Goal: Share content

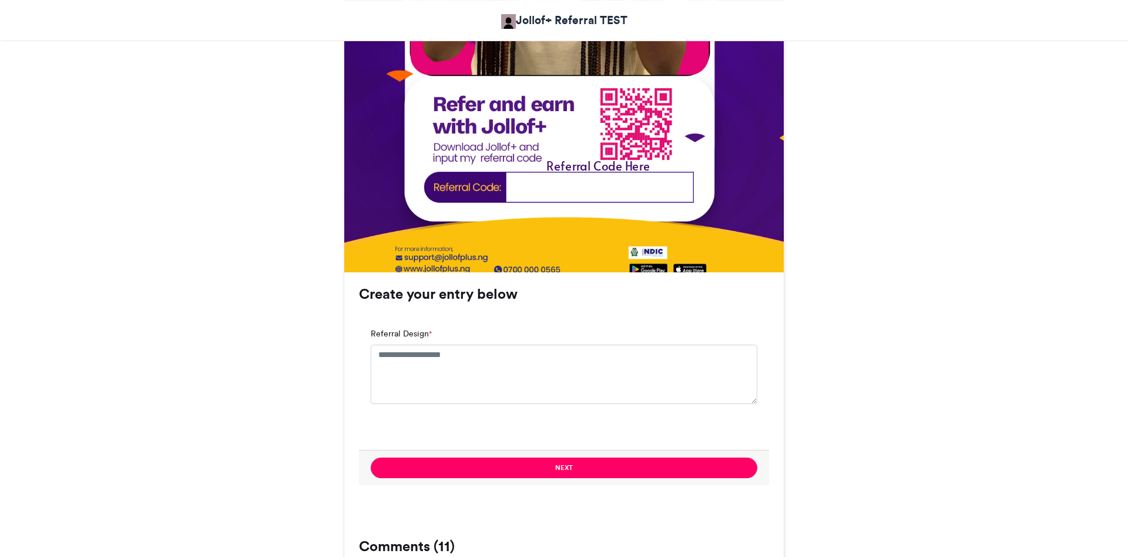
scroll to position [659, 0]
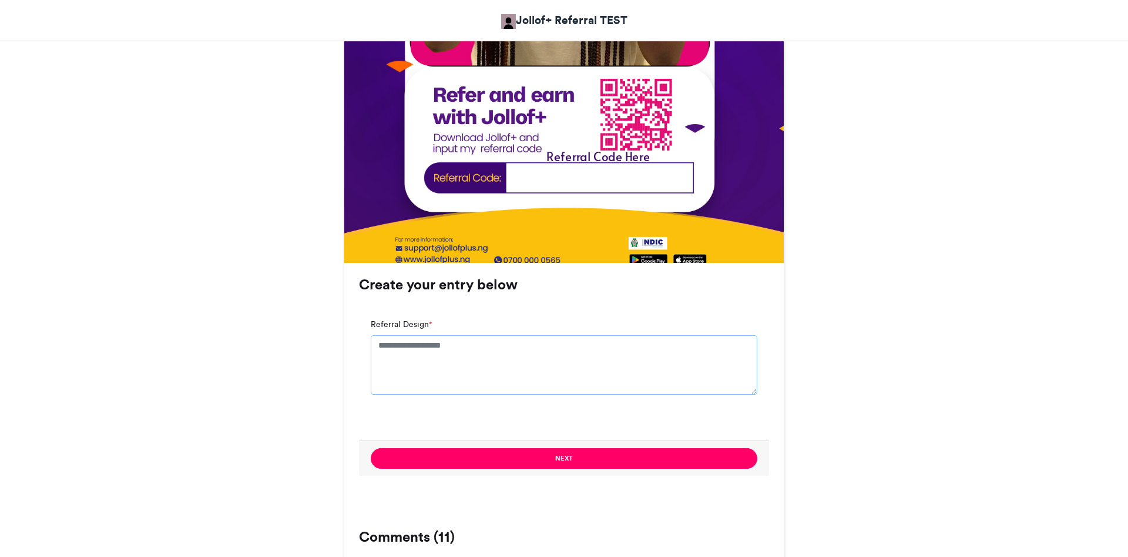
click at [453, 367] on textarea "Referral Design *" at bounding box center [564, 364] width 387 height 59
click at [451, 367] on textarea "Referral Design *" at bounding box center [564, 364] width 387 height 59
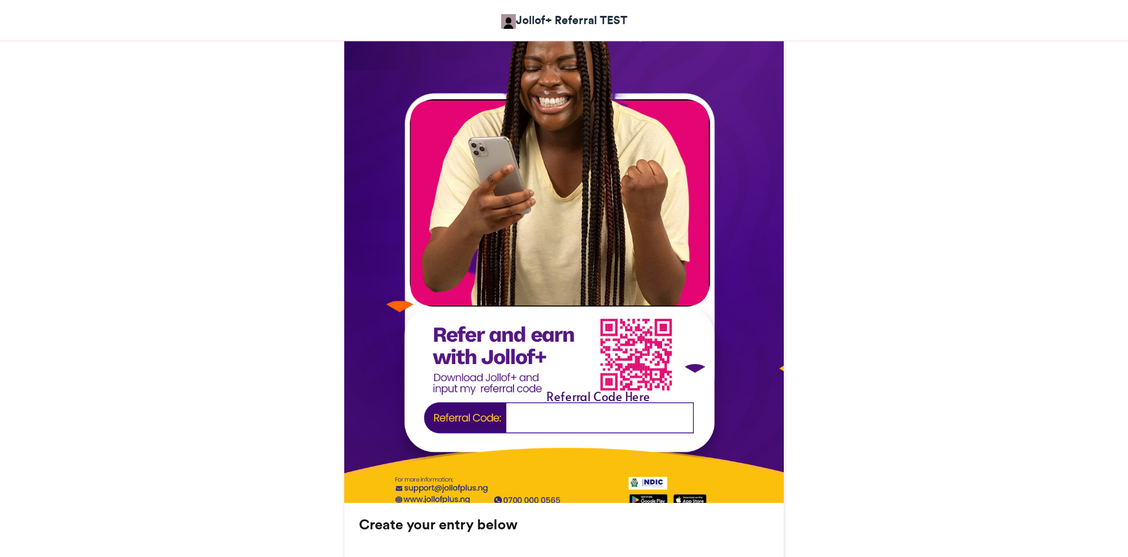
click at [559, 419] on img at bounding box center [564, 252] width 440 height 567
click at [576, 409] on div "Referral Code Here" at bounding box center [598, 400] width 183 height 26
click at [577, 382] on img at bounding box center [564, 252] width 440 height 567
click at [493, 343] on img at bounding box center [564, 252] width 440 height 567
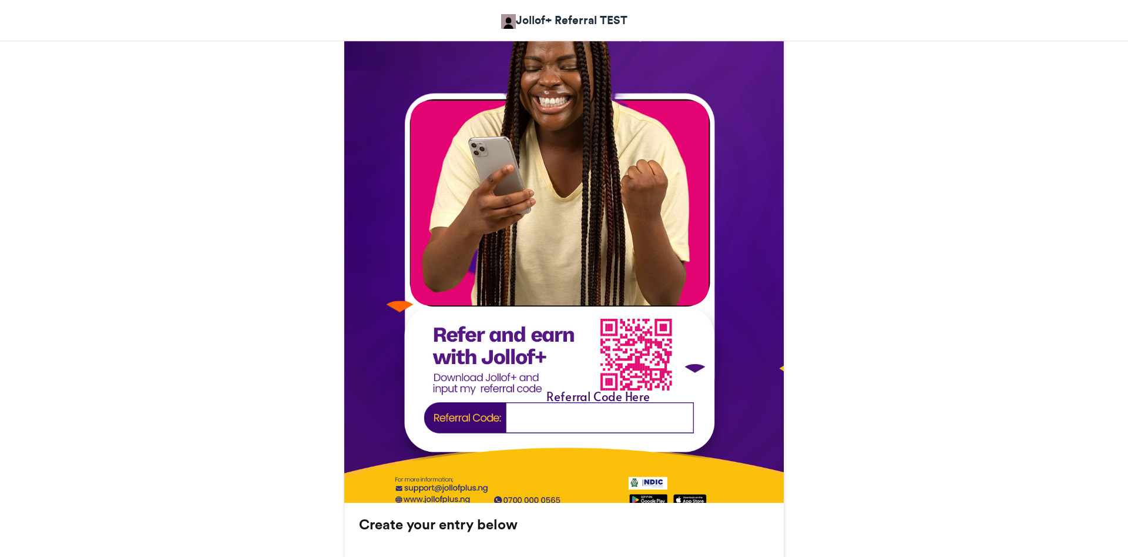
click at [601, 335] on img at bounding box center [564, 252] width 440 height 567
click at [530, 207] on img at bounding box center [564, 252] width 440 height 567
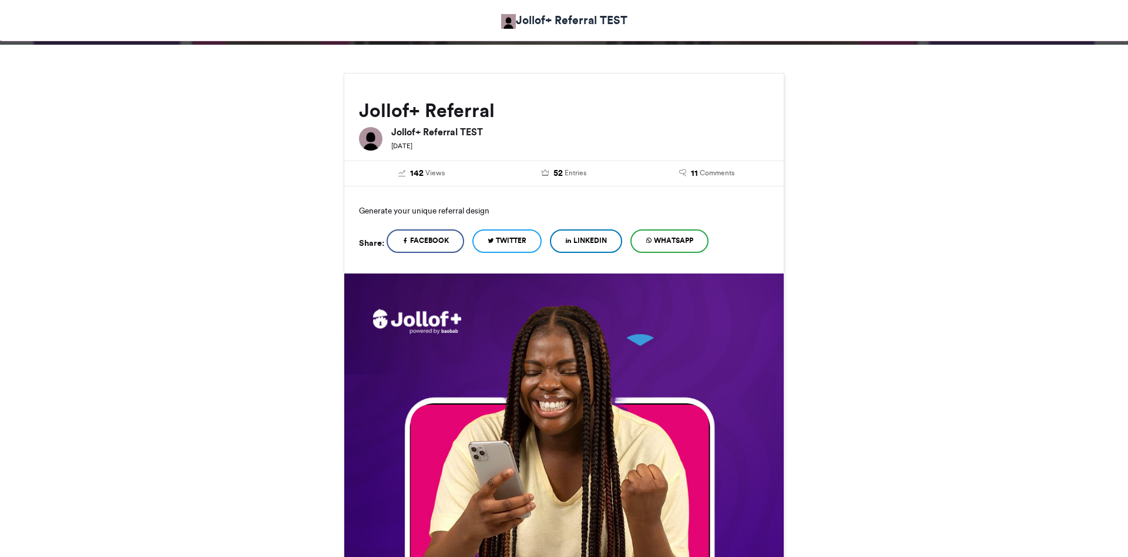
scroll to position [60, 0]
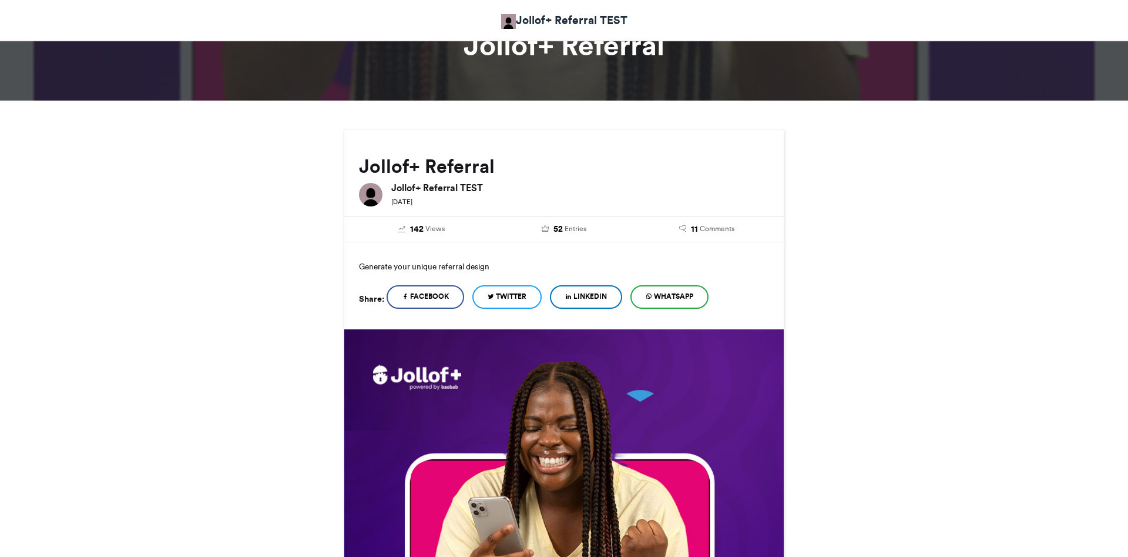
click at [370, 196] on img at bounding box center [371, 195] width 24 height 24
click at [480, 183] on h6 "Jollof+ Referral TEST" at bounding box center [580, 187] width 378 height 9
drag, startPoint x: 449, startPoint y: 190, endPoint x: 410, endPoint y: 189, distance: 39.4
click at [439, 192] on h6 "Jollof+ Referral TEST" at bounding box center [580, 187] width 378 height 9
click at [410, 189] on h6 "Jollof+ Referral TEST" at bounding box center [580, 187] width 378 height 9
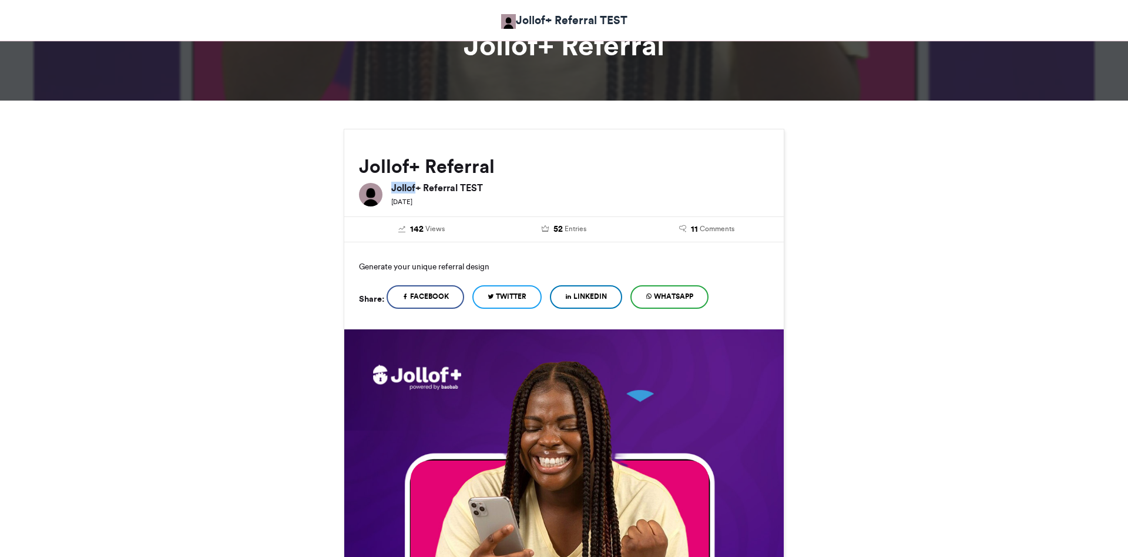
click at [410, 189] on h6 "Jollof+ Referral TEST" at bounding box center [580, 187] width 378 height 9
click at [365, 195] on img at bounding box center [371, 195] width 24 height 24
click at [400, 163] on h2 "Jollof+ Referral" at bounding box center [564, 166] width 410 height 21
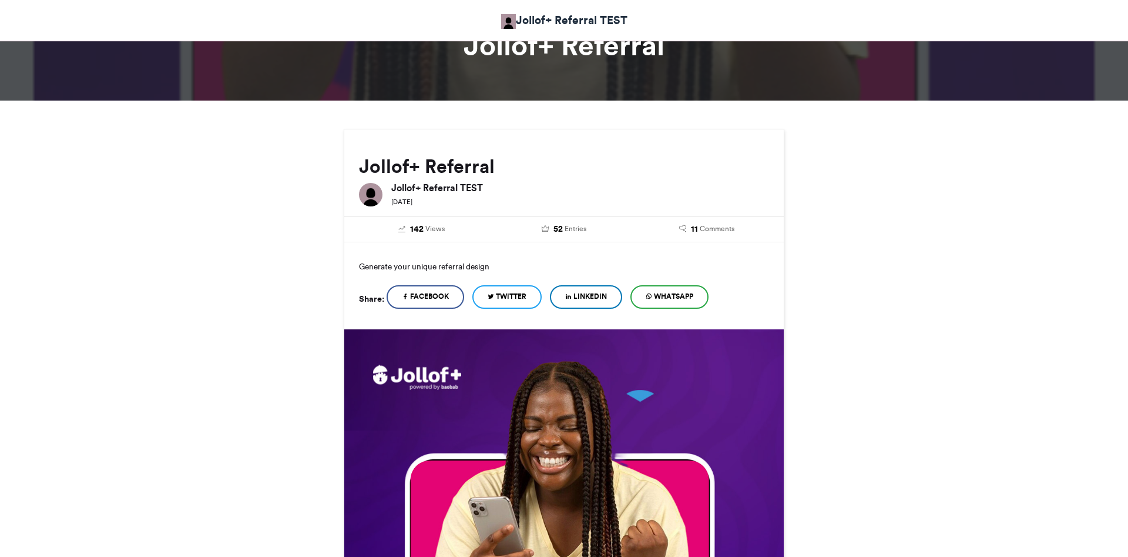
click at [443, 163] on h2 "Jollof+ Referral" at bounding box center [564, 166] width 410 height 21
click at [448, 165] on h2 "Jollof+ Referral" at bounding box center [564, 166] width 410 height 21
click at [665, 295] on span "WhatsApp" at bounding box center [673, 296] width 39 height 11
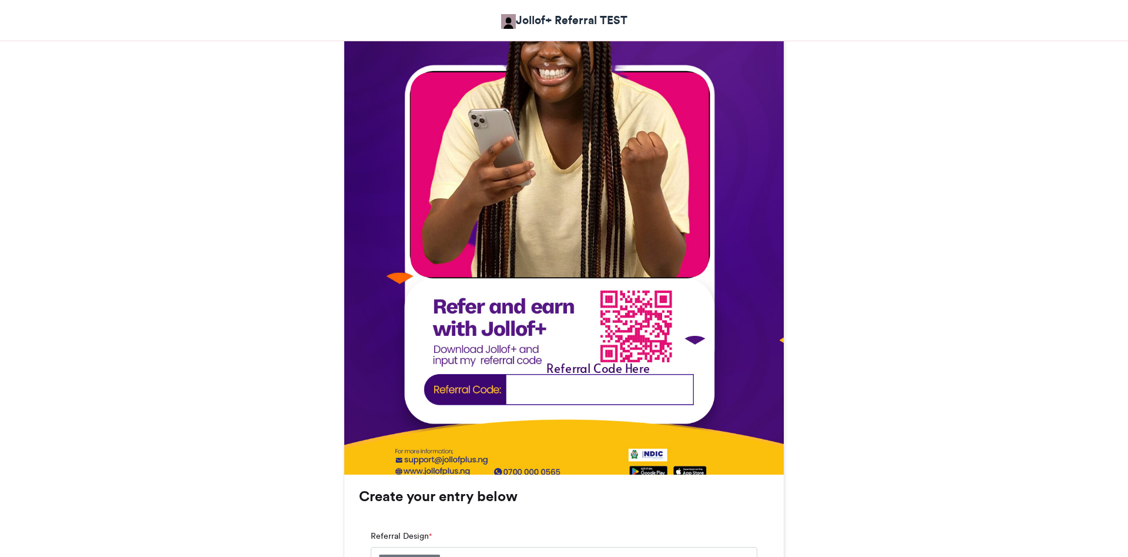
scroll to position [480, 0]
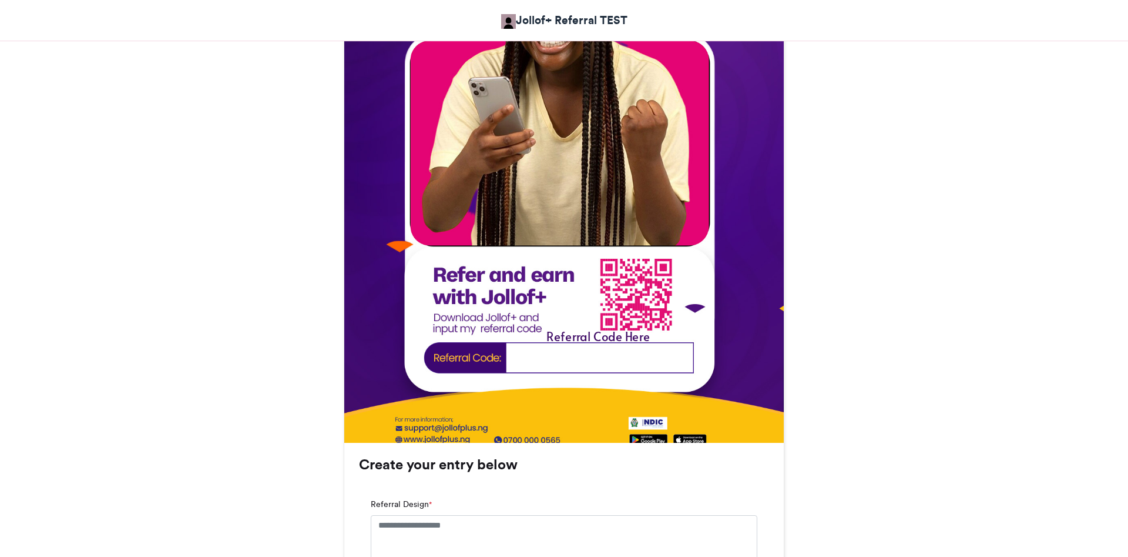
click at [501, 331] on img at bounding box center [564, 192] width 440 height 567
click at [591, 353] on div "Referral Code Here" at bounding box center [598, 340] width 183 height 26
click at [534, 182] on img at bounding box center [564, 192] width 440 height 567
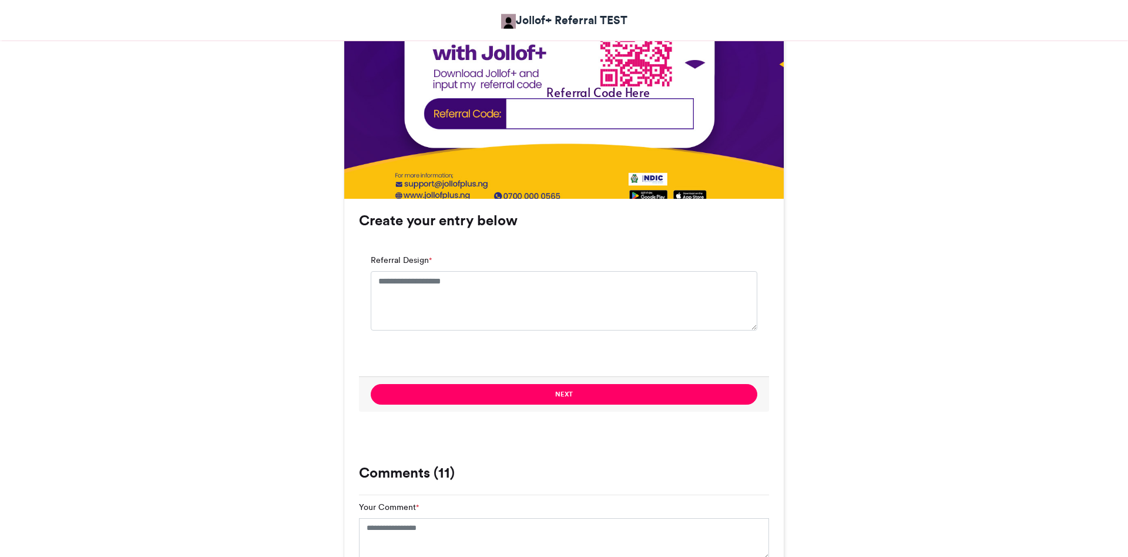
scroll to position [779, 0]
